Goal: Navigation & Orientation: Find specific page/section

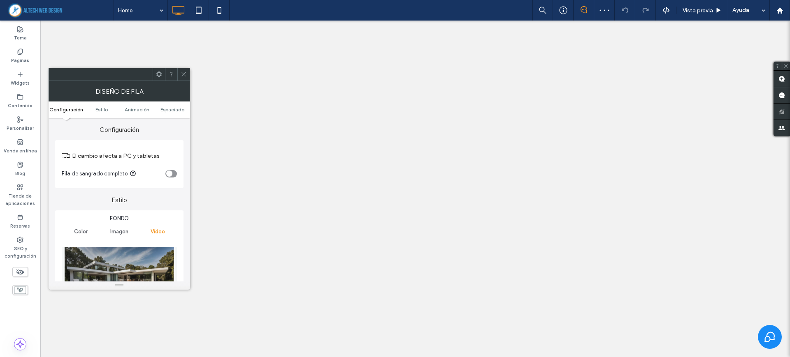
click at [120, 235] on div "Imagen" at bounding box center [119, 232] width 38 height 18
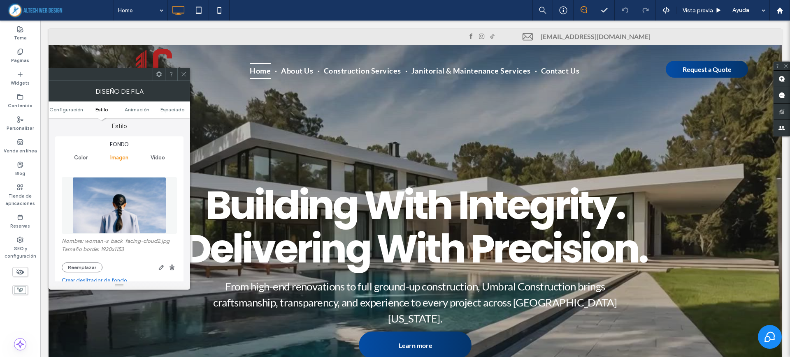
scroll to position [79, 0]
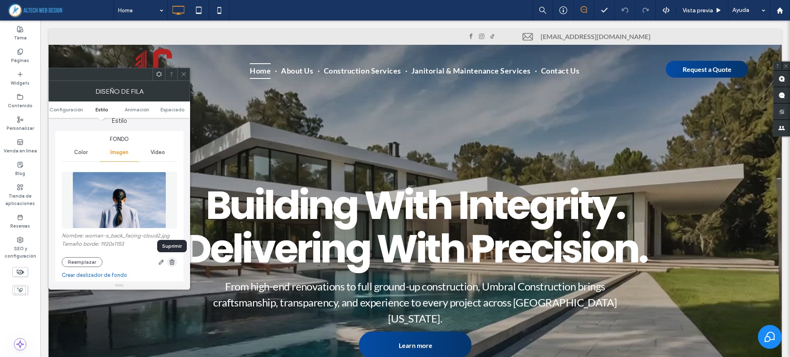
click at [174, 261] on use "button" at bounding box center [171, 262] width 5 height 5
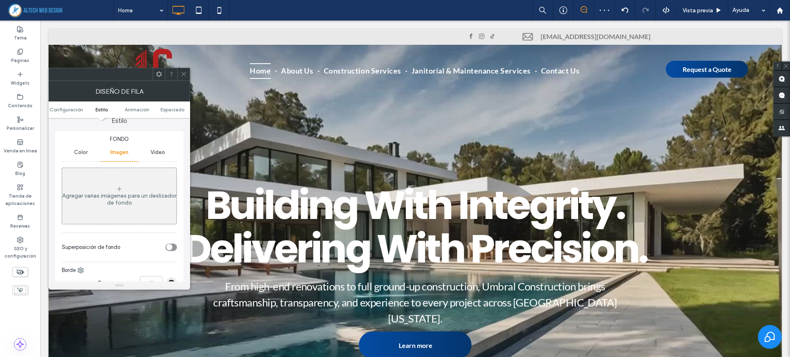
click at [186, 79] on span at bounding box center [184, 74] width 6 height 12
